Goal: Obtain resource: Download file/media

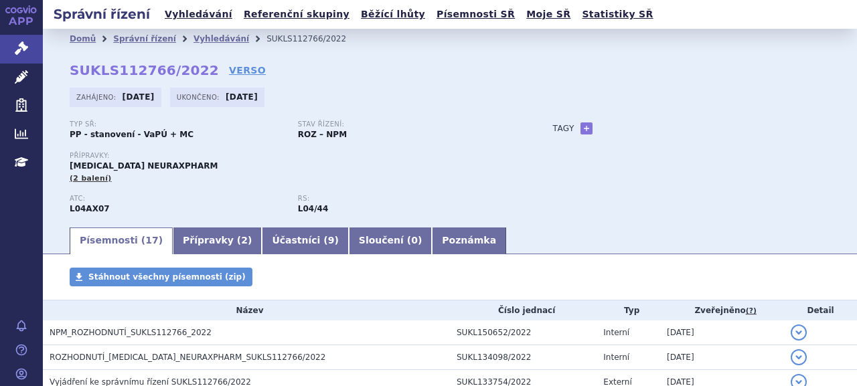
scroll to position [31, 0]
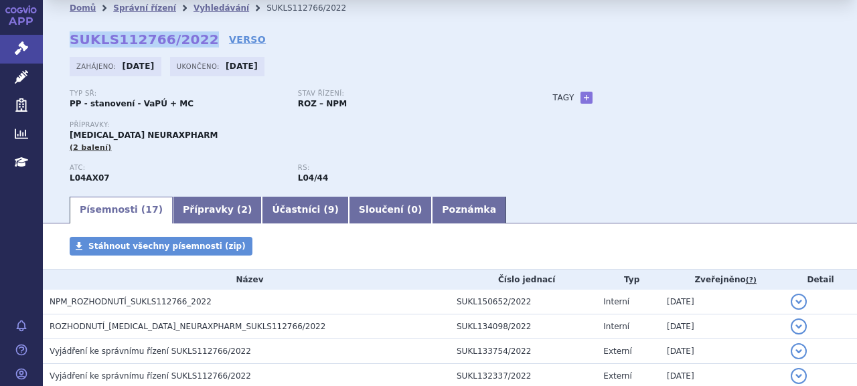
drag, startPoint x: 70, startPoint y: 39, endPoint x: 193, endPoint y: 41, distance: 122.5
click at [193, 41] on strong "SUKLS112766/2022" at bounding box center [144, 39] width 149 height 16
copy strong "SUKLS112766/2022"
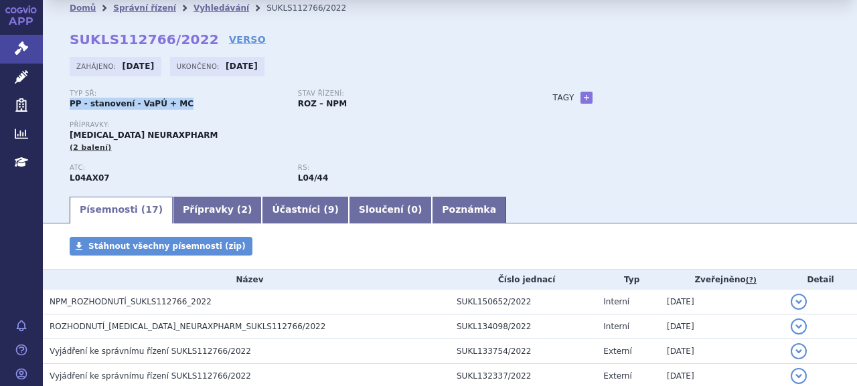
drag, startPoint x: 69, startPoint y: 101, endPoint x: 187, endPoint y: 107, distance: 118.6
click at [187, 107] on div "Domů Správní řízení Vyhledávání SUKLS112766/2022 SUKLS112766/2022 VERSO Zahájen…" at bounding box center [450, 106] width 814 height 177
copy strong "PP - stanovení - VaPÚ + MC"
drag, startPoint x: 70, startPoint y: 137, endPoint x: 220, endPoint y: 135, distance: 149.3
click at [220, 135] on div "Přípravky: DIMETHYL FUMARATE NEURAXPHARM (2 balení)" at bounding box center [298, 137] width 457 height 32
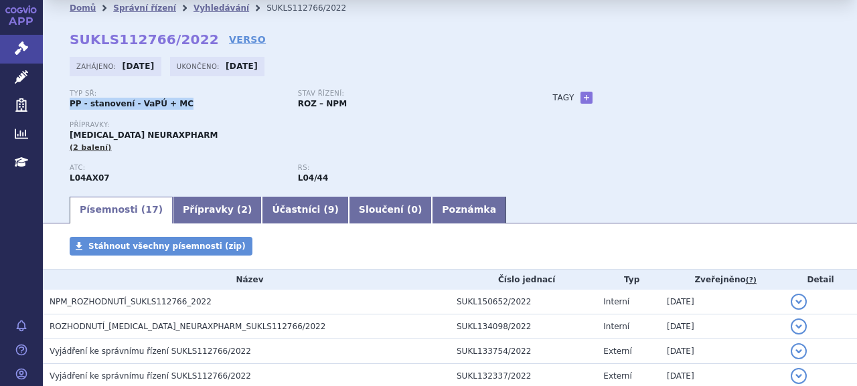
copy span "DIMETHYL FUMARATE NEURAXPHARM"
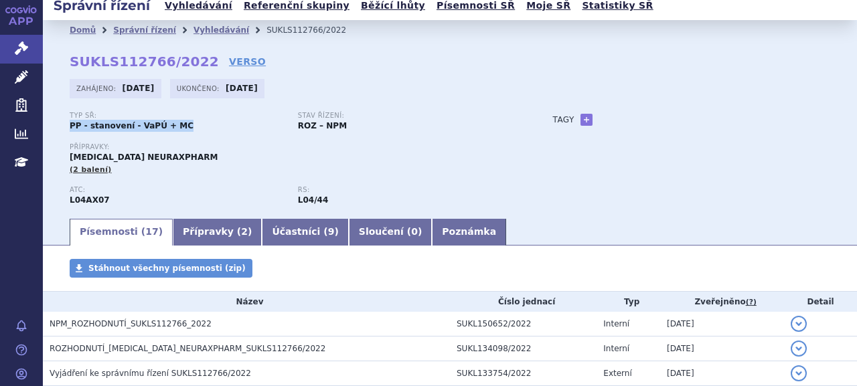
scroll to position [0, 0]
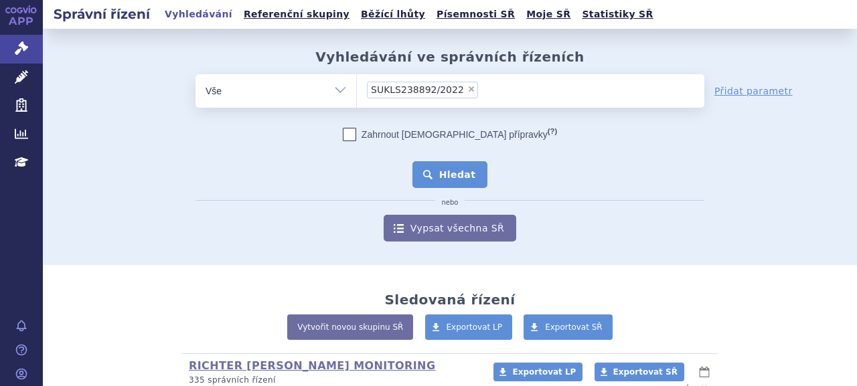
click at [455, 187] on button "Hledat" at bounding box center [450, 174] width 76 height 27
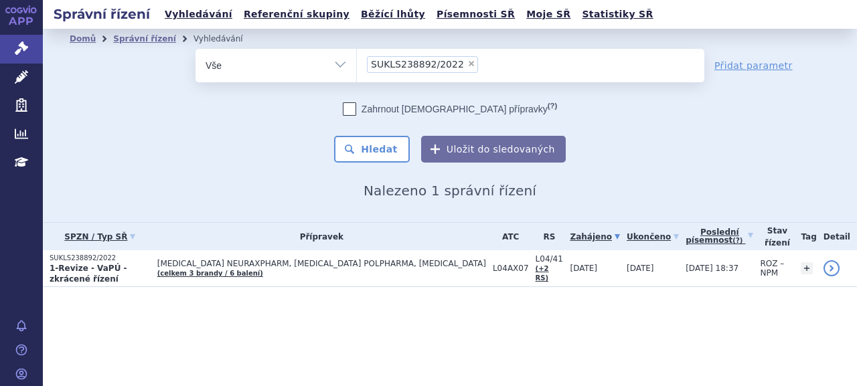
click at [93, 266] on strong "1-Revize - VaPÚ - zkrácené řízení" at bounding box center [89, 274] width 78 height 20
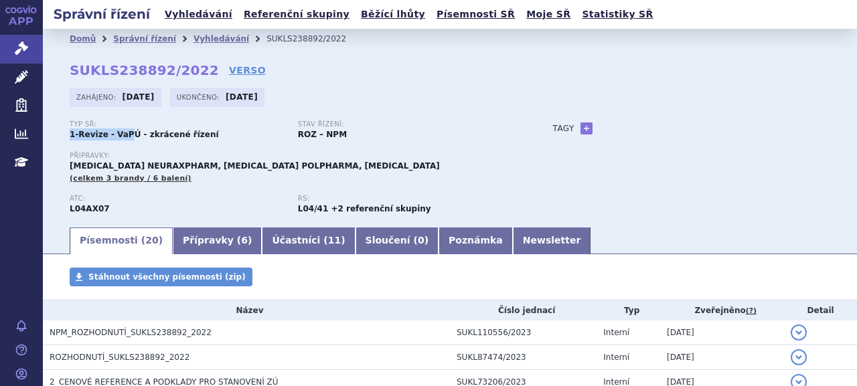
drag, startPoint x: 0, startPoint y: 0, endPoint x: 126, endPoint y: 133, distance: 183.3
click at [126, 133] on div "Domů Správní řízení Vyhledávání SUKLS238892/2022 SUKLS238892/2022 VERSO Zahájen…" at bounding box center [450, 137] width 814 height 177
click at [125, 134] on strong "1-Revize - VaPÚ - zkrácené řízení" at bounding box center [144, 134] width 149 height 9
click at [125, 135] on strong "1-Revize - VaPÚ - zkrácené řízení" at bounding box center [144, 134] width 149 height 9
drag, startPoint x: 84, startPoint y: 140, endPoint x: 67, endPoint y: 137, distance: 16.9
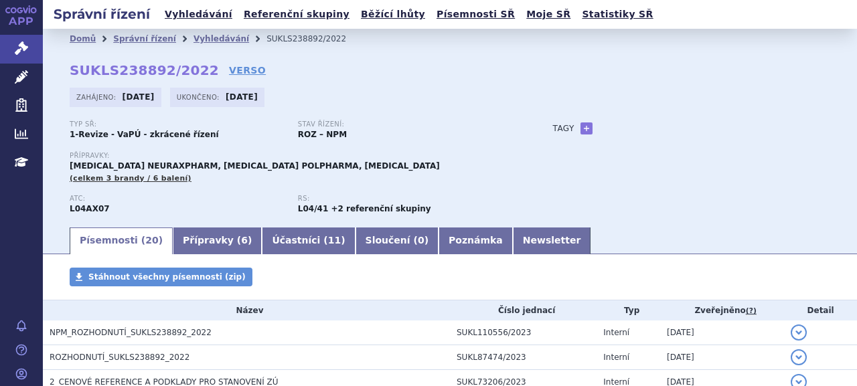
click at [83, 139] on strong "1-Revize - VaPÚ - zkrácené řízení" at bounding box center [144, 134] width 149 height 9
drag, startPoint x: 72, startPoint y: 136, endPoint x: 193, endPoint y: 139, distance: 121.2
click at [193, 139] on strong "1-Revize - VaPÚ - zkrácené řízení" at bounding box center [144, 134] width 149 height 9
copy strong "1-Revize - VaPÚ - zkrácené řízení"
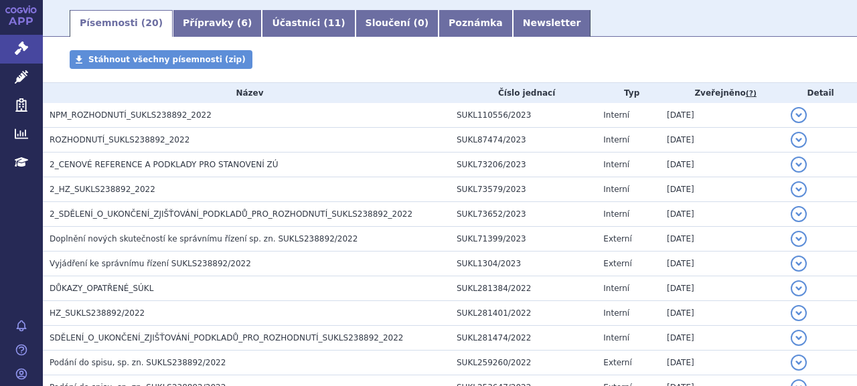
scroll to position [134, 0]
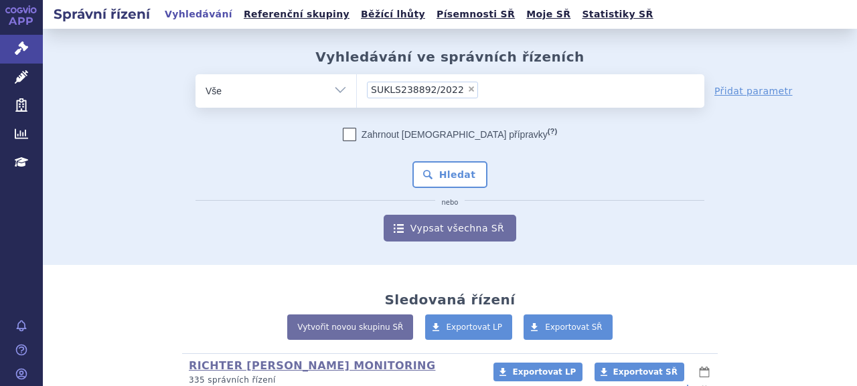
click at [446, 86] on li "× SUKLS238892/2022" at bounding box center [422, 90] width 111 height 17
click at [357, 86] on select "SUKLS238892/2022" at bounding box center [356, 90] width 1 height 33
click at [446, 171] on button "Hledat" at bounding box center [450, 174] width 76 height 27
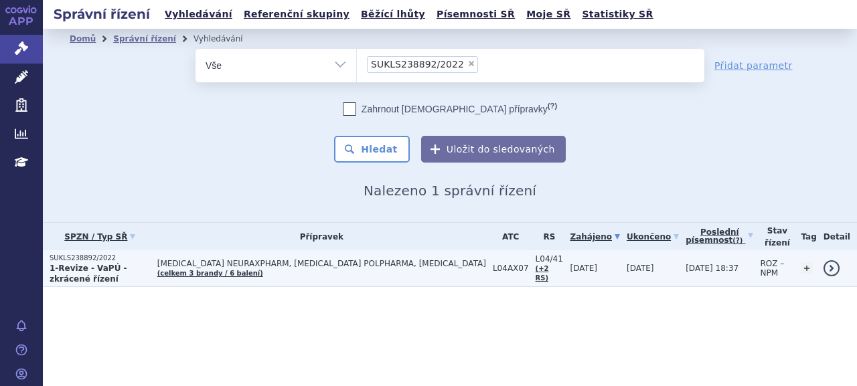
click at [84, 268] on strong "1-Revize - VaPÚ - zkrácené řízení" at bounding box center [89, 274] width 78 height 20
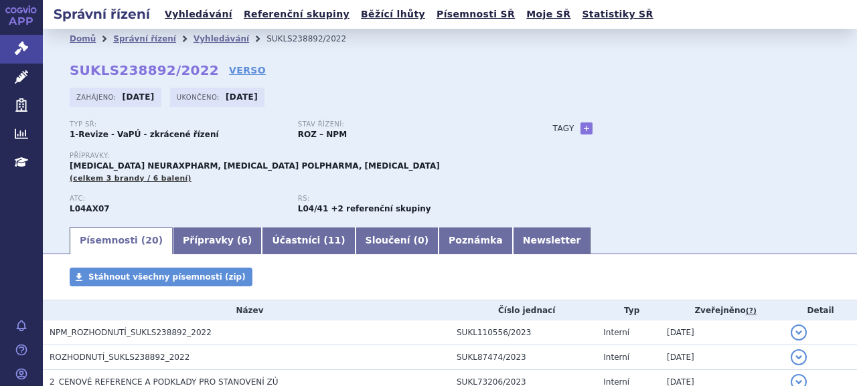
scroll to position [435, 0]
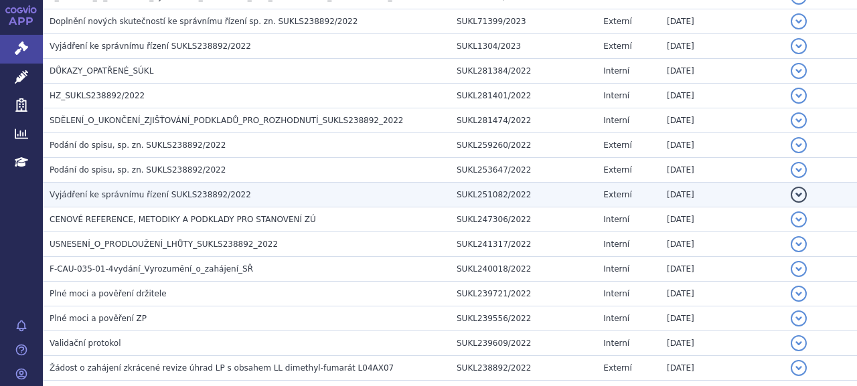
click at [156, 193] on span "Vyjádření ke správnímu řízení SUKLS238892/2022" at bounding box center [151, 194] width 202 height 9
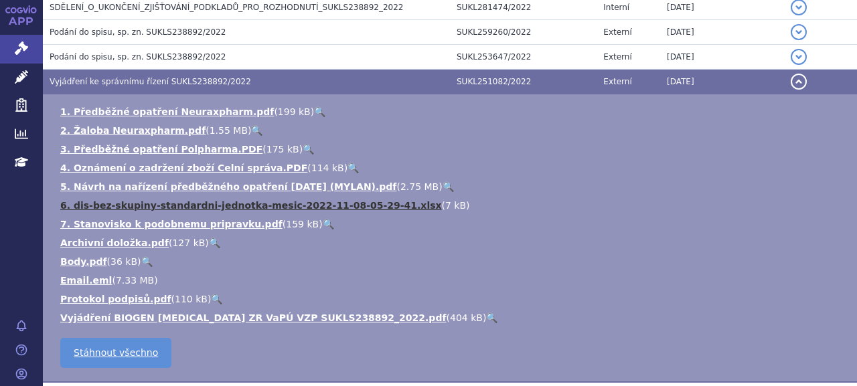
scroll to position [569, 0]
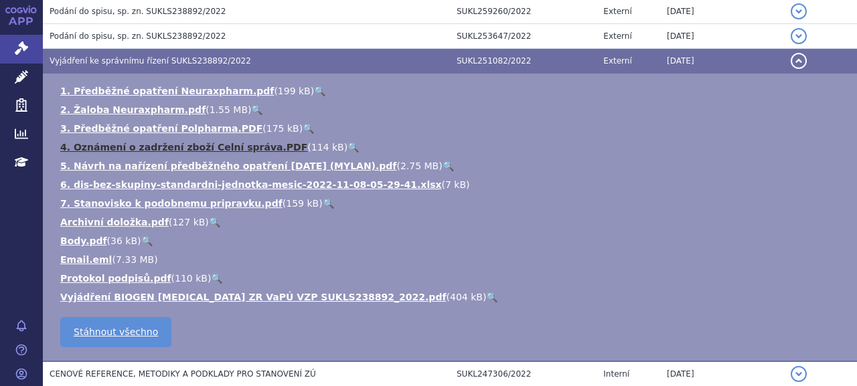
click at [145, 150] on link "4. Oznámení o zadržení zboží Celní správa.PDF" at bounding box center [183, 147] width 247 height 11
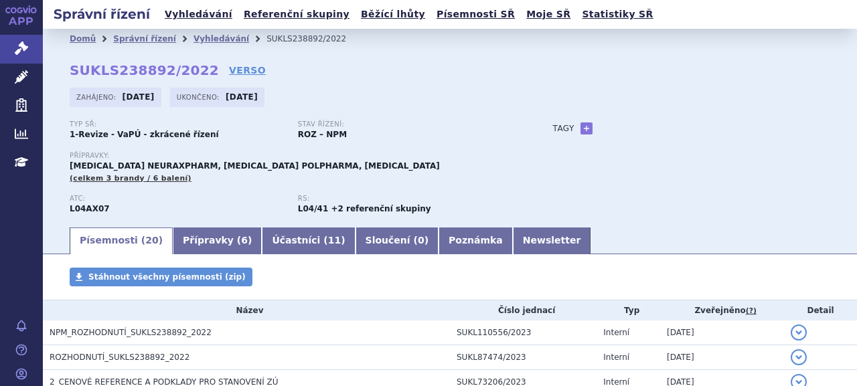
scroll to position [0, 0]
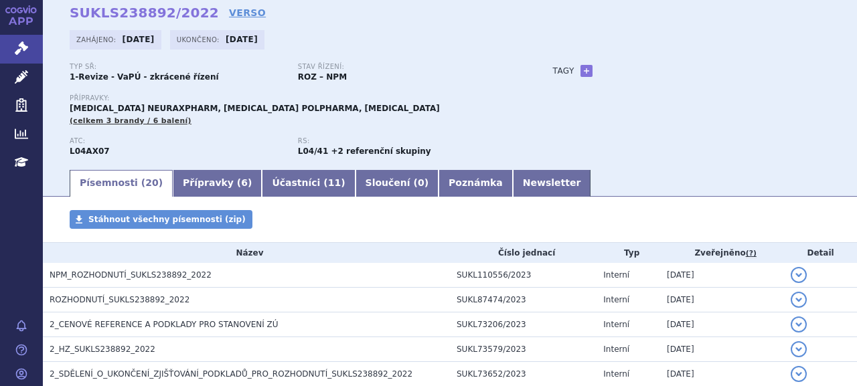
scroll to position [44, 0]
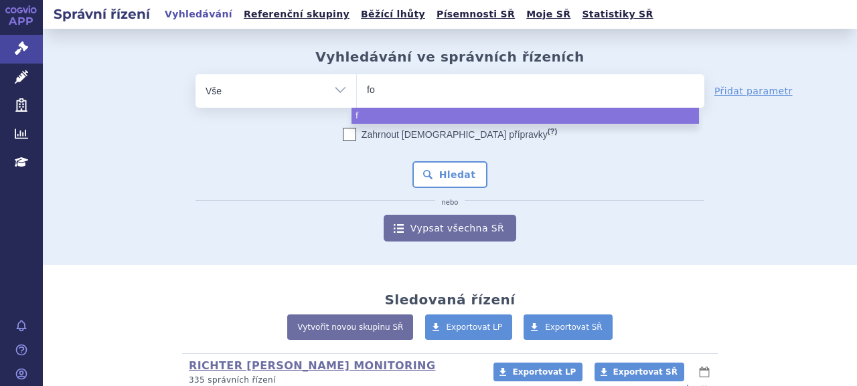
type input "for"
type input "forxi"
type input "forxiga"
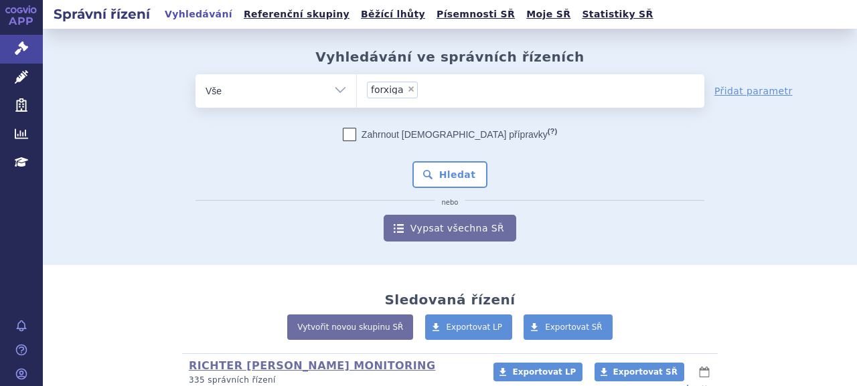
select select "forxiga"
click at [463, 171] on button "Hledat" at bounding box center [450, 174] width 76 height 27
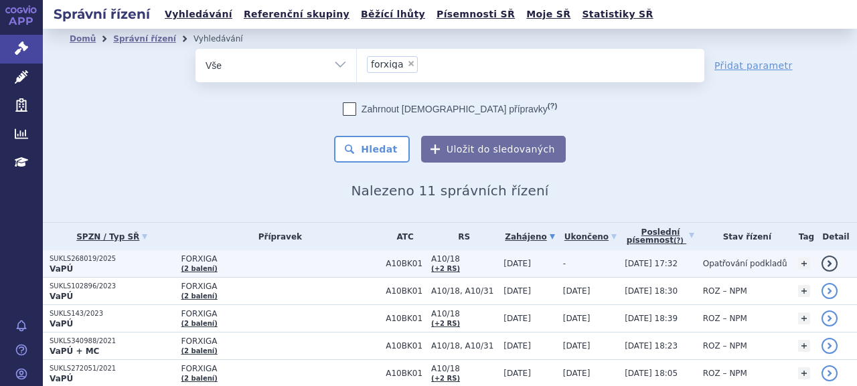
scroll to position [134, 0]
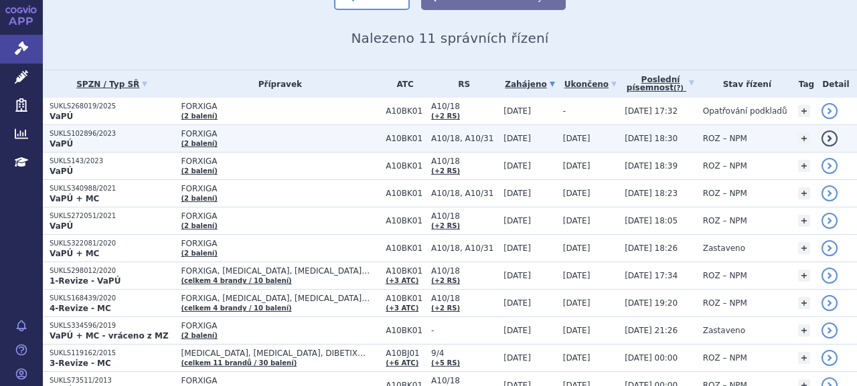
scroll to position [134, 0]
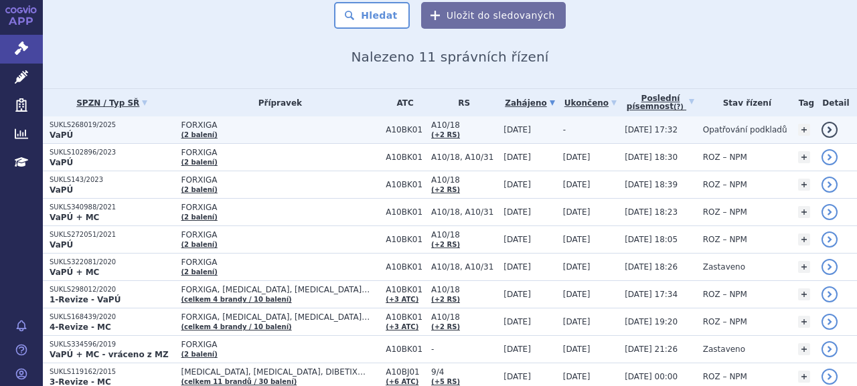
click at [90, 127] on p "SUKLS268019/2025" at bounding box center [112, 124] width 125 height 9
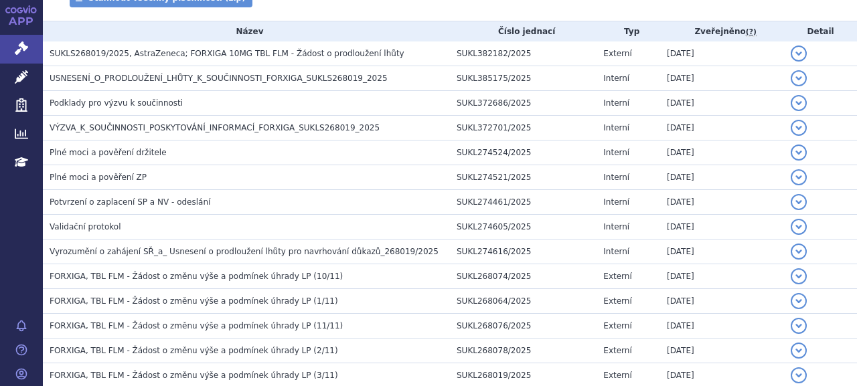
scroll to position [335, 0]
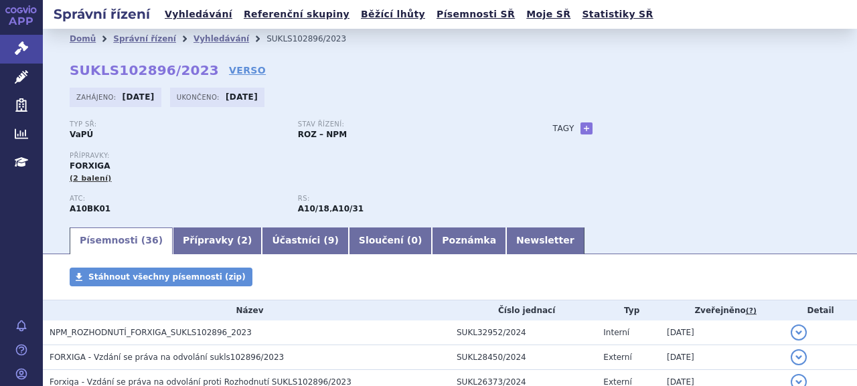
scroll to position [268, 0]
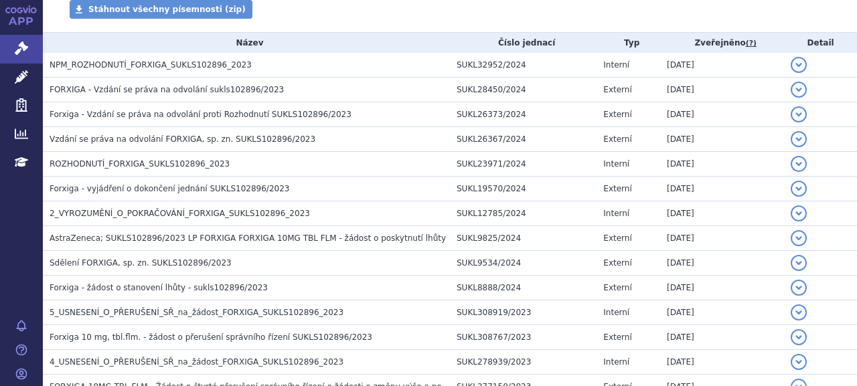
click at [104, 64] on span "NPM_ROZHODNUTÍ_FORXIGA_SUKLS102896_2023" at bounding box center [151, 64] width 202 height 9
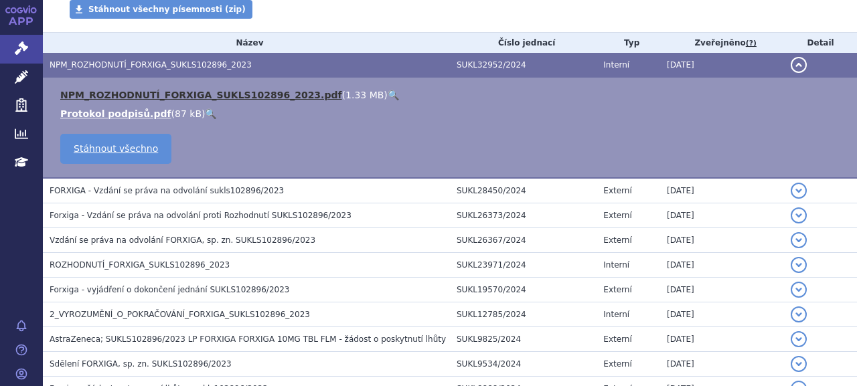
click at [120, 92] on link "NPM_ROZHODNUTÍ_FORXIGA_SUKLS102896_2023.pdf" at bounding box center [201, 95] width 282 height 11
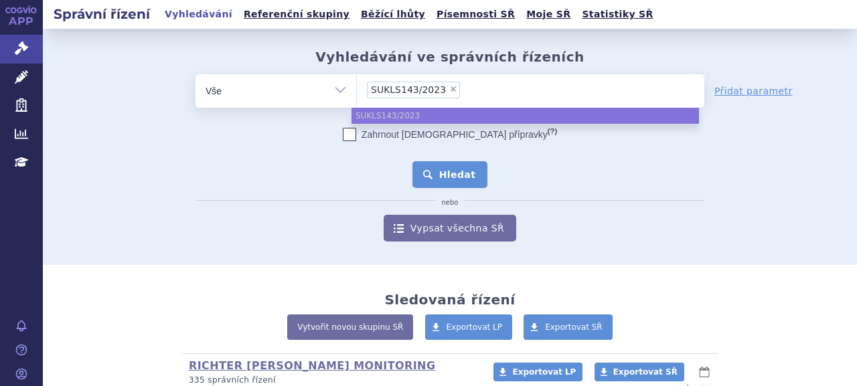
click at [447, 173] on button "Hledat" at bounding box center [450, 174] width 76 height 27
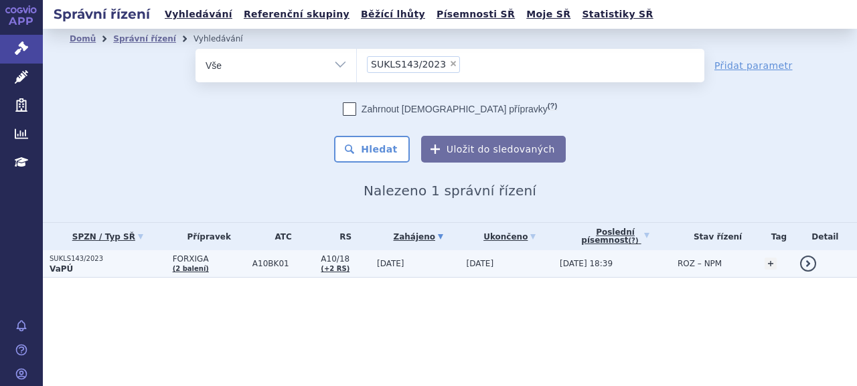
click at [86, 262] on p "SUKLS143/2023" at bounding box center [108, 258] width 116 height 9
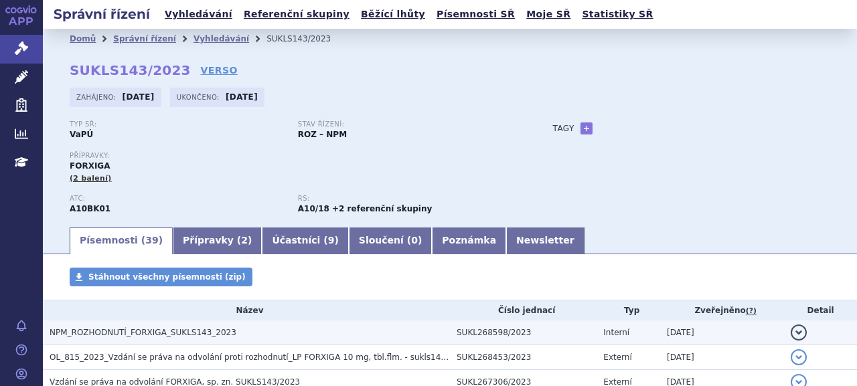
scroll to position [134, 0]
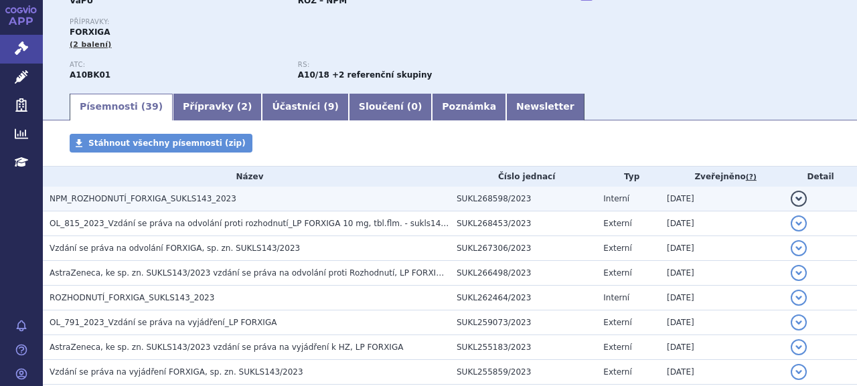
click at [125, 202] on span "NPM_ROZHODNUTÍ_FORXIGA_SUKLS143_2023" at bounding box center [143, 198] width 187 height 9
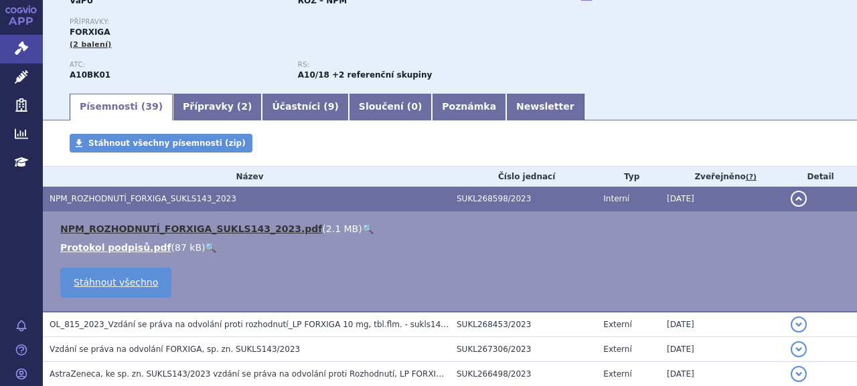
drag, startPoint x: 262, startPoint y: 222, endPoint x: 258, endPoint y: 235, distance: 14.0
click at [262, 222] on td "NPM_ROZHODNUTÍ_FORXIGA_SUKLS143_2023.pdf ( 2.1 MB ) 🔍 Protokol podpisů.pdf ( 87…" at bounding box center [450, 262] width 814 height 101
click at [252, 230] on link "NPM_ROZHODNUTÍ_FORXIGA_SUKLS143_2023.pdf" at bounding box center [191, 229] width 262 height 11
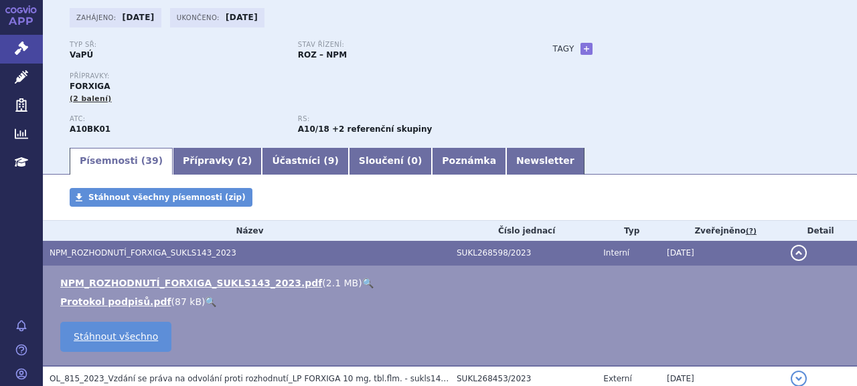
scroll to position [0, 0]
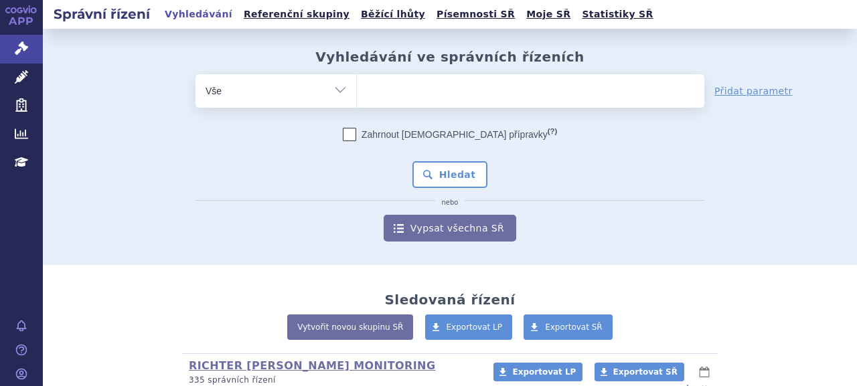
click at [431, 96] on ul at bounding box center [530, 88] width 347 height 28
click at [357, 96] on select at bounding box center [356, 90] width 1 height 33
paste input "sodíko-glukózového kotransporteru 2 – gliflozinů"
type input "sodíko-glukózového kotransporteru 2 – gliflozinů"
click at [436, 100] on ul "sodíko-glukózového kotransporteru 2 – gliflozinů" at bounding box center [530, 88] width 347 height 28
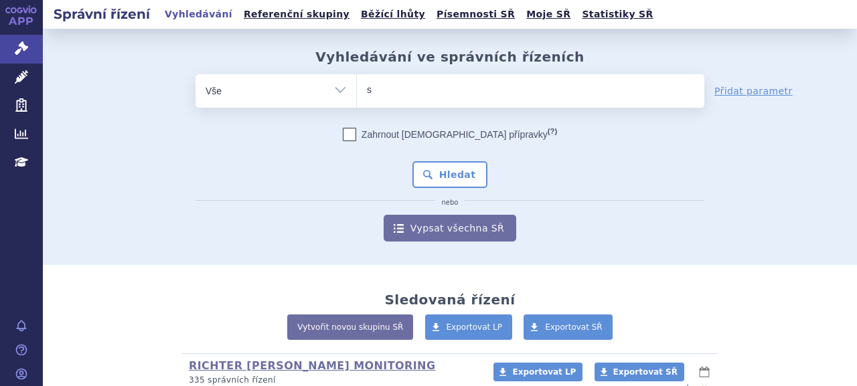
click at [357, 100] on select "sodíko-glukózového kotransporteru 2 – gliflozinů" at bounding box center [356, 90] width 1 height 33
select select "sodíko-glukózového kotransporteru 2 – gliflozinů"
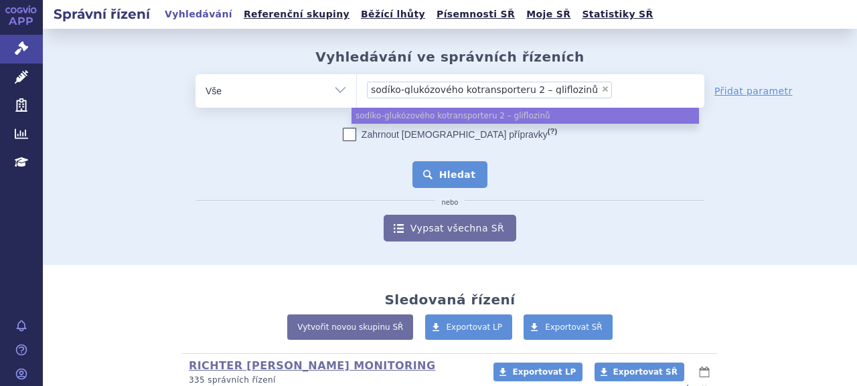
click at [435, 175] on button "Hledat" at bounding box center [450, 174] width 76 height 27
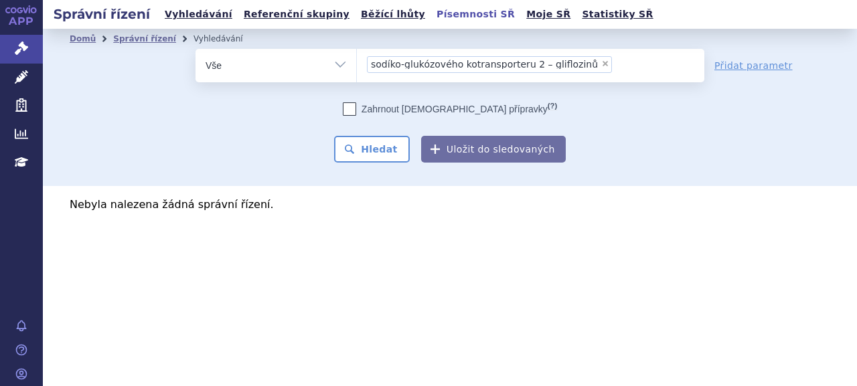
drag, startPoint x: 0, startPoint y: 0, endPoint x: 452, endPoint y: 17, distance: 452.2
click at [452, 17] on link "Písemnosti SŘ" at bounding box center [475, 14] width 86 height 18
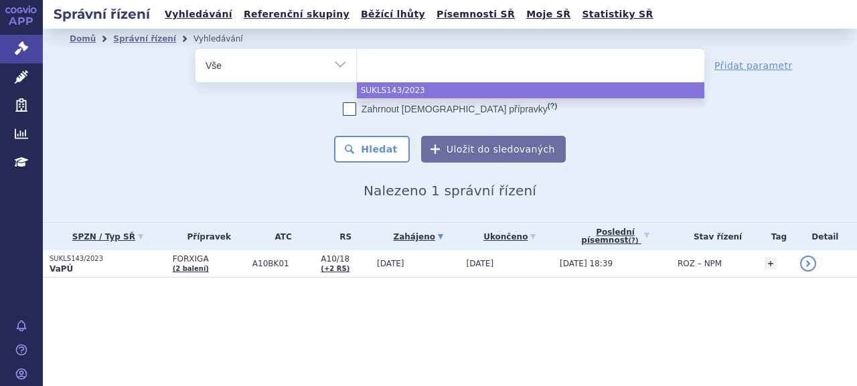
select select
type input "SUKLS102896/2023"
select select "SUKLS102896/2023"
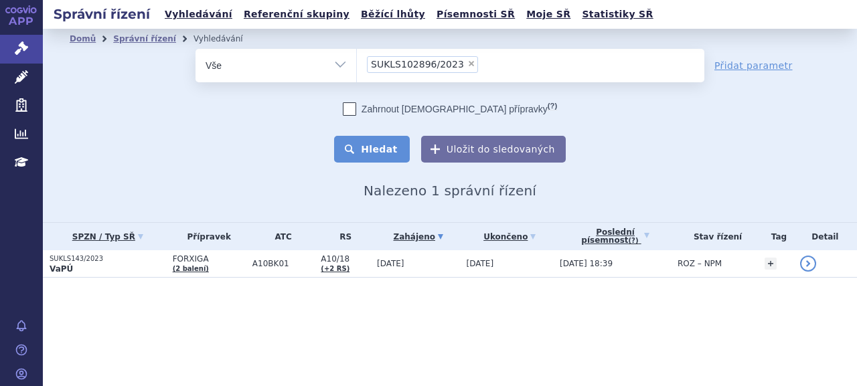
click at [386, 147] on button "Hledat" at bounding box center [372, 149] width 76 height 27
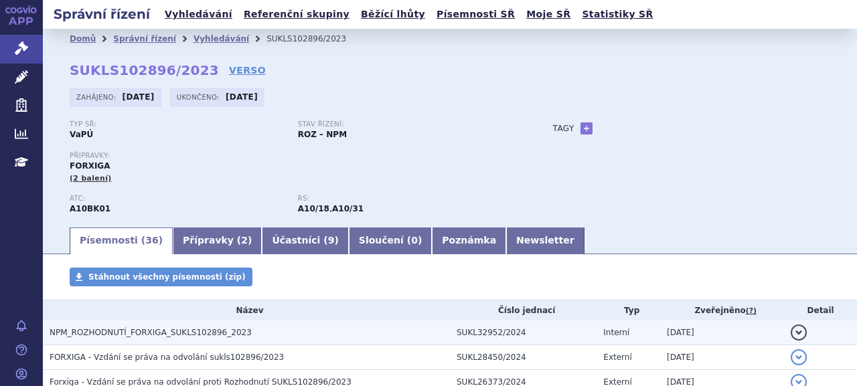
scroll to position [201, 0]
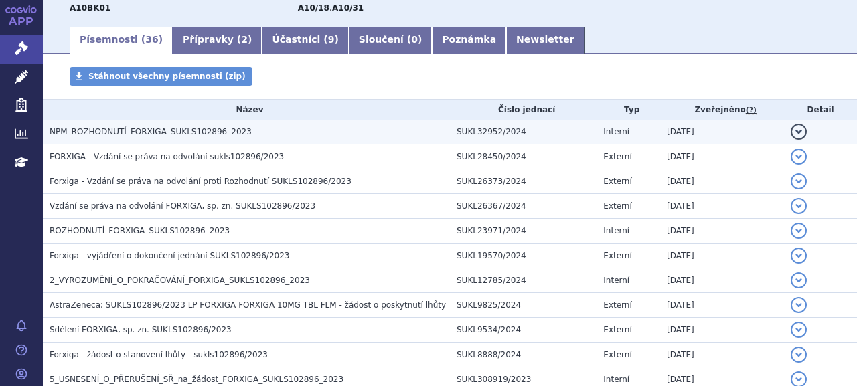
click at [179, 135] on span "NPM_ROZHODNUTÍ_FORXIGA_SUKLS102896_2023" at bounding box center [151, 131] width 202 height 9
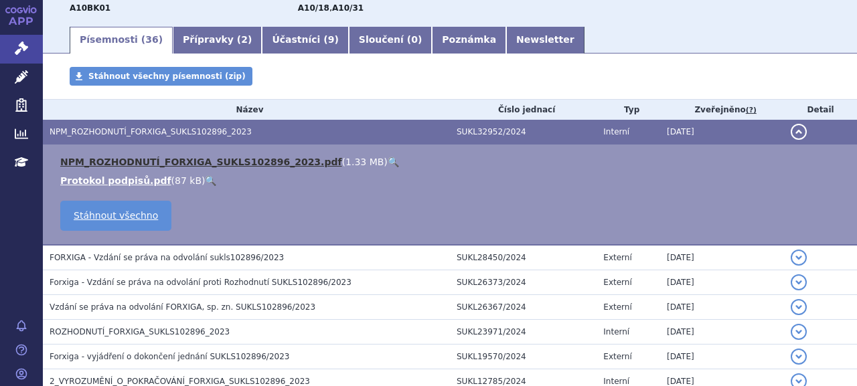
click at [213, 158] on link "NPM_ROZHODNUTÍ_FORXIGA_SUKLS102896_2023.pdf" at bounding box center [201, 162] width 282 height 11
